Goal: Task Accomplishment & Management: Manage account settings

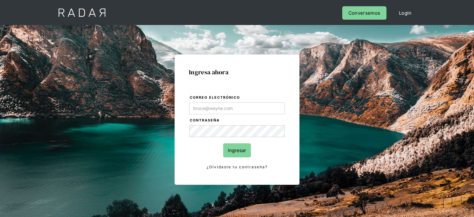
click at [198, 107] on input "Correo electrónico" at bounding box center [237, 108] width 96 height 12
type input "[EMAIL_ADDRESS][DOMAIN_NAME]"
click at [241, 155] on input "Ingresar" at bounding box center [237, 150] width 28 height 14
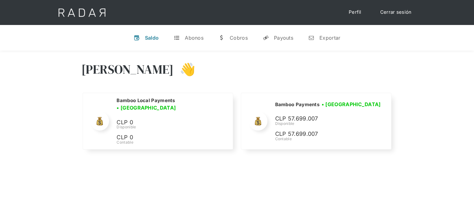
click at [387, 83] on div "[PERSON_NAME] 👋" at bounding box center [237, 73] width 312 height 37
